Goal: Transaction & Acquisition: Purchase product/service

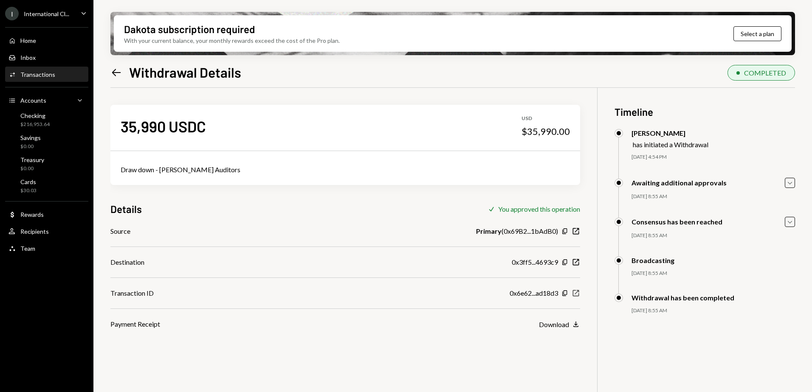
click at [577, 293] on icon "New Window" at bounding box center [576, 293] width 8 height 8
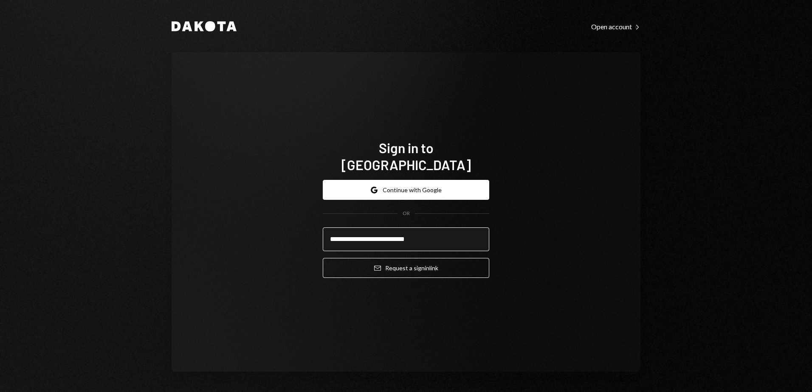
drag, startPoint x: 380, startPoint y: 233, endPoint x: 352, endPoint y: 233, distance: 28.9
click at [352, 233] on input "**********" at bounding box center [406, 240] width 166 height 24
type input "**********"
drag, startPoint x: 622, startPoint y: 209, endPoint x: 506, endPoint y: 276, distance: 134.5
click at [622, 209] on div "**********" at bounding box center [406, 212] width 469 height 320
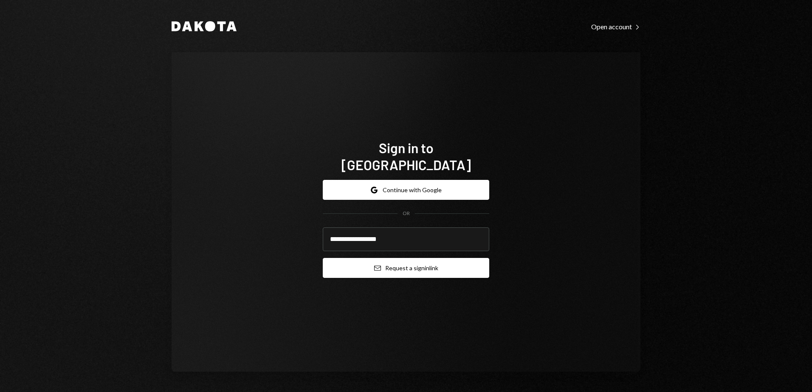
click at [428, 262] on button "Email Request a sign in link" at bounding box center [406, 268] width 166 height 20
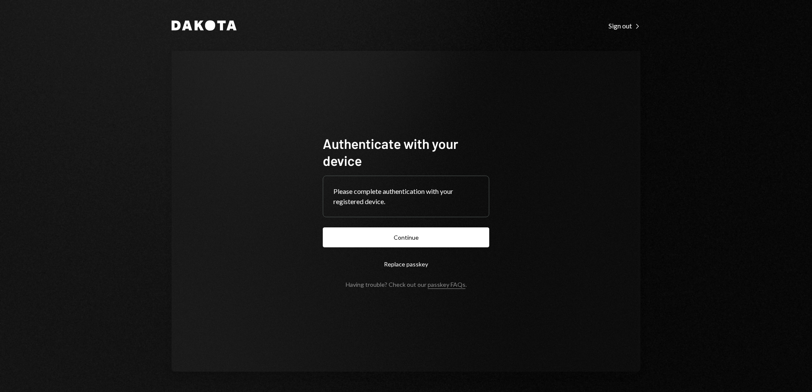
drag, startPoint x: 452, startPoint y: 239, endPoint x: 465, endPoint y: 242, distance: 13.6
click at [452, 240] on button "Continue" at bounding box center [406, 238] width 166 height 20
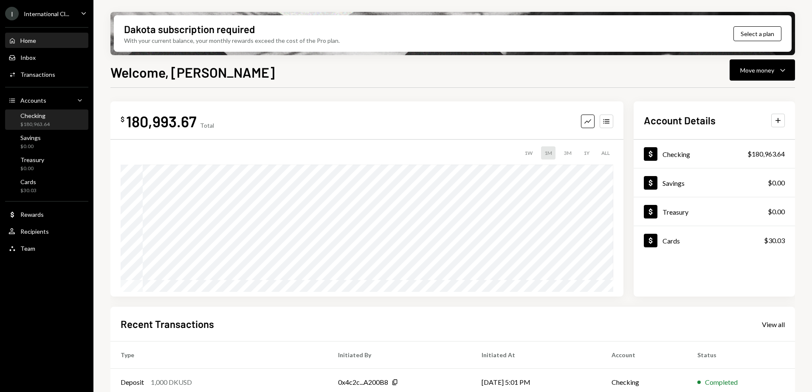
click at [35, 118] on div "Checking" at bounding box center [34, 115] width 29 height 7
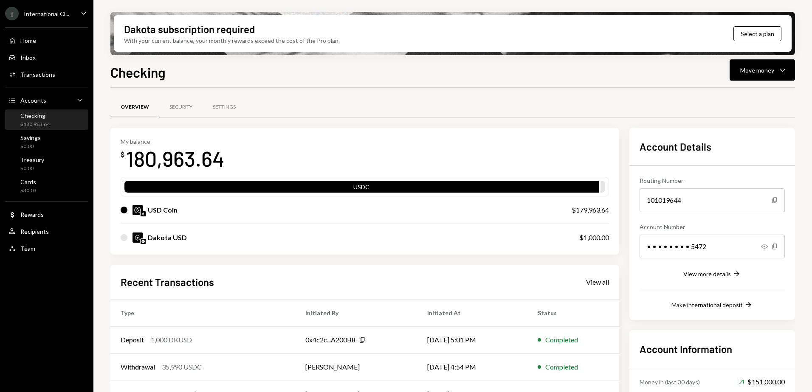
scroll to position [77, 0]
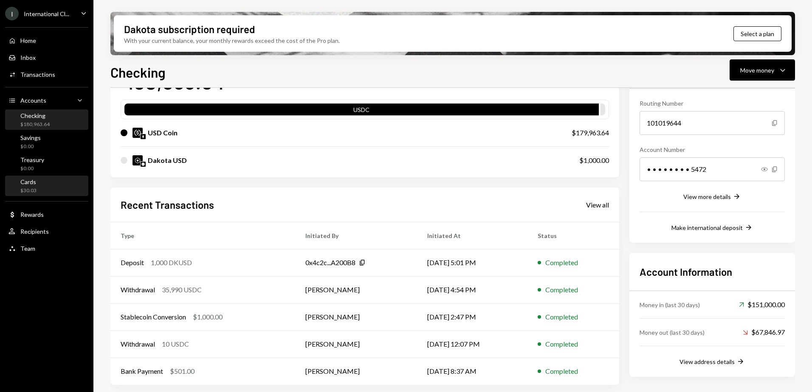
click at [40, 185] on div "Cards $30.03" at bounding box center [46, 186] width 76 height 16
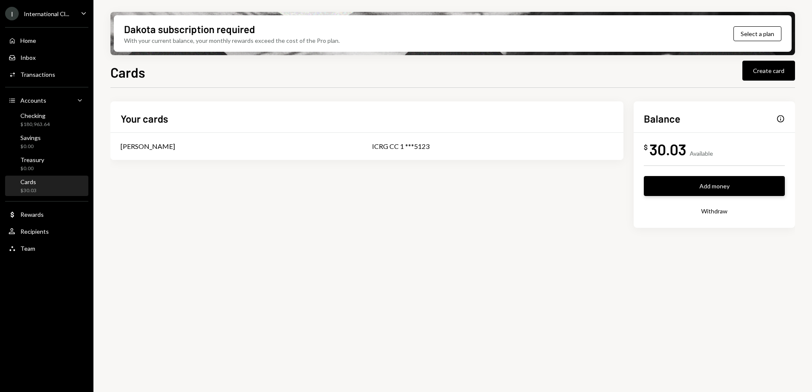
click at [733, 187] on button "Add money" at bounding box center [714, 186] width 141 height 20
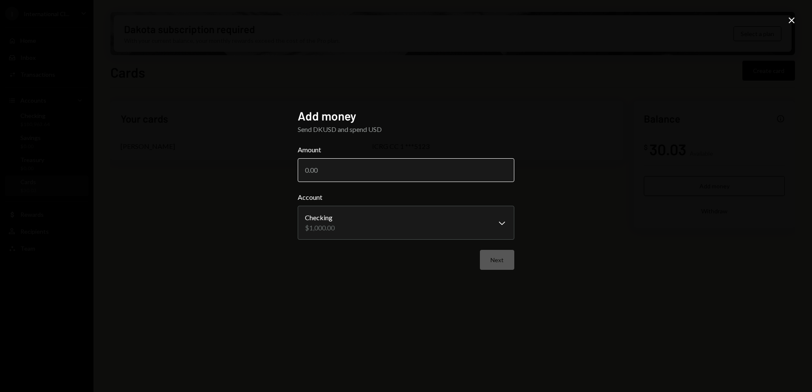
click at [397, 164] on input "Amount" at bounding box center [406, 170] width 217 height 24
type input "1000"
click at [646, 163] on div "**********" at bounding box center [406, 196] width 812 height 392
click at [502, 260] on button "Next" at bounding box center [497, 260] width 34 height 20
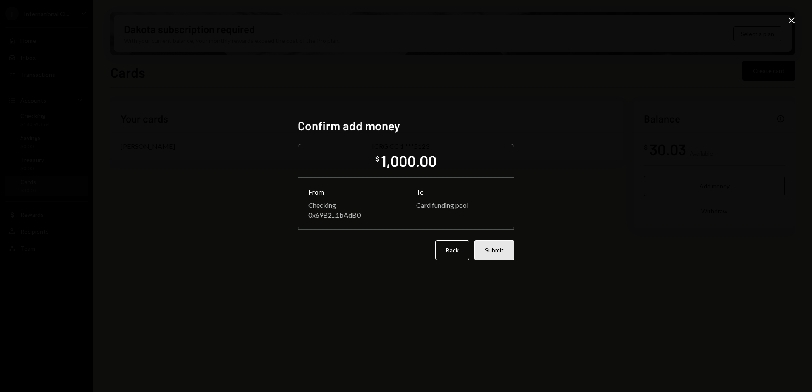
click at [498, 250] on button "Submit" at bounding box center [494, 250] width 40 height 20
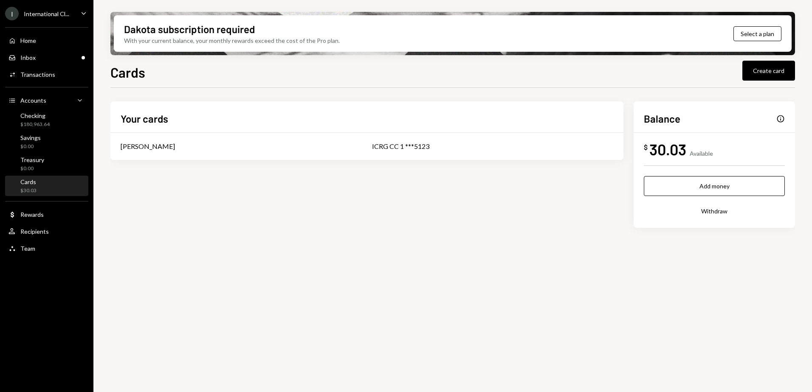
click at [79, 13] on icon "Caret Down" at bounding box center [83, 12] width 9 height 9
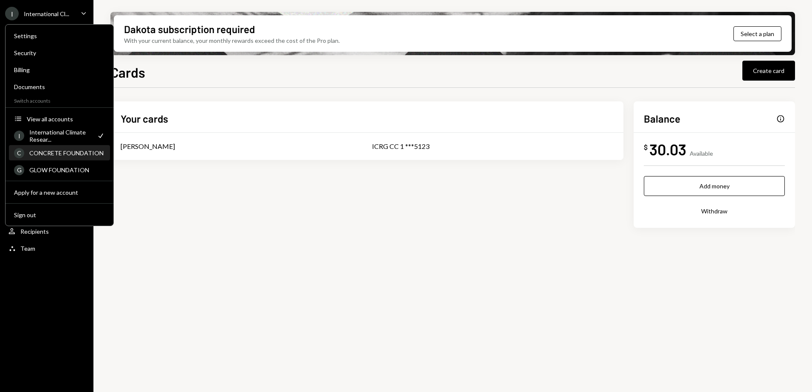
click at [70, 152] on div "CONCRETE FOUNDATION" at bounding box center [67, 152] width 76 height 7
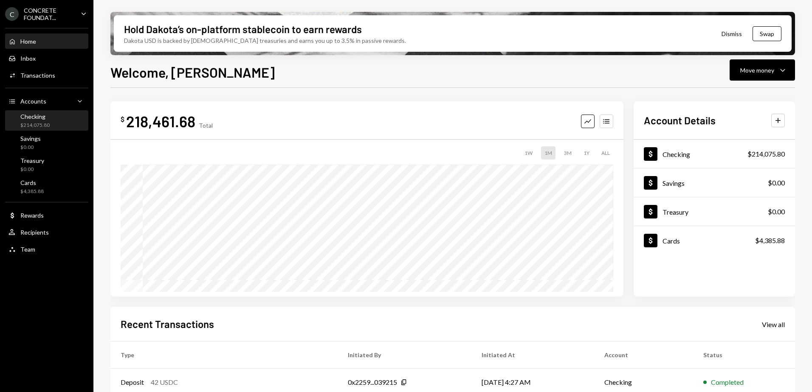
click at [40, 122] on div "$214,075.80" at bounding box center [34, 125] width 29 height 7
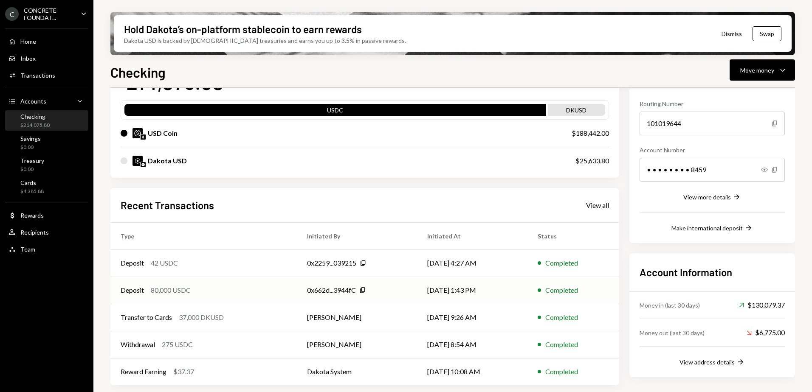
scroll to position [77, 0]
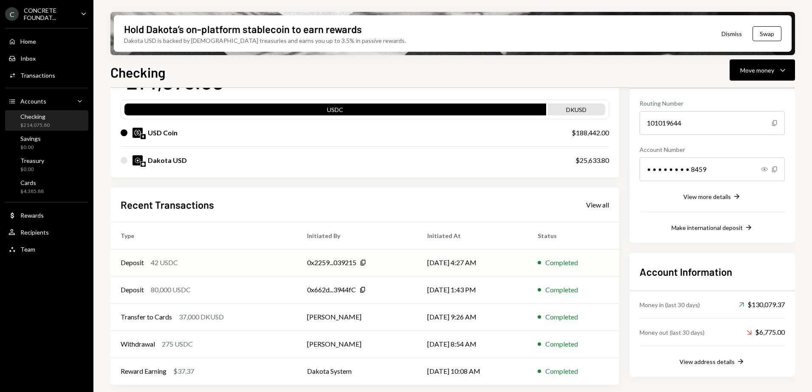
click at [216, 263] on div "Deposit 42 USDC" at bounding box center [204, 263] width 166 height 10
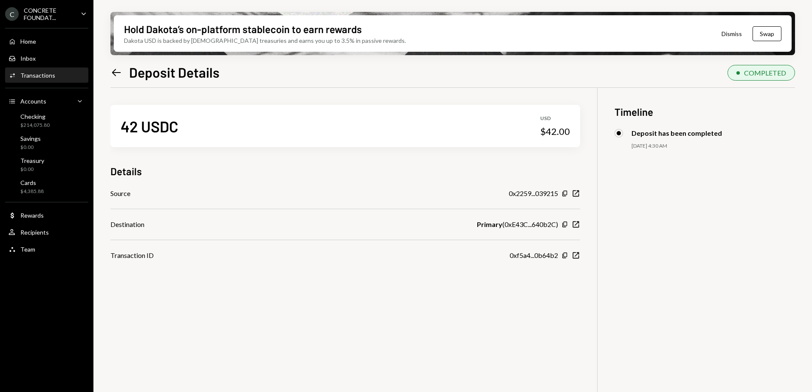
click at [561, 256] on div "0xf5a4...0b64b2 Copy New Window" at bounding box center [545, 256] width 70 height 10
click at [564, 256] on icon "Copy" at bounding box center [564, 255] width 7 height 7
